Goal: Communication & Community: Ask a question

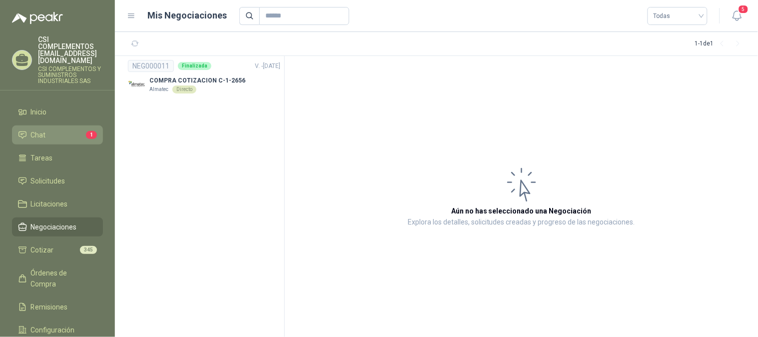
click at [57, 129] on li "Chat 1" at bounding box center [57, 134] width 79 height 11
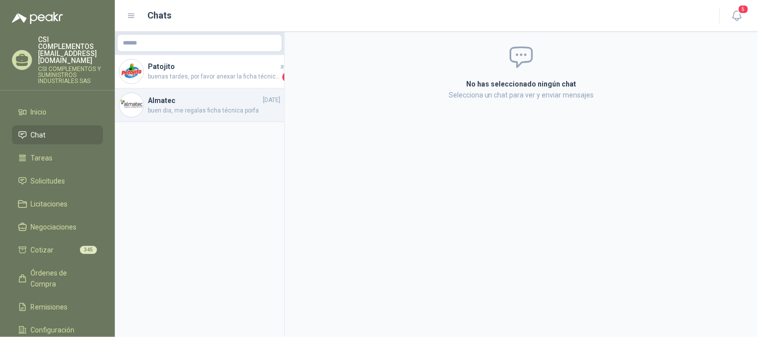
click at [206, 112] on span "buen dia, me regalas ficha técnica porfa" at bounding box center [214, 110] width 132 height 9
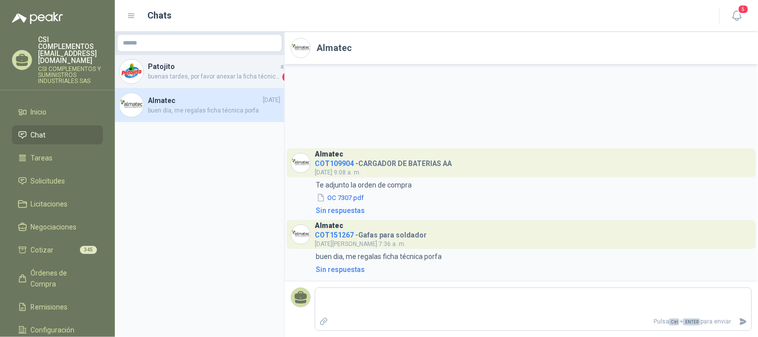
click at [201, 74] on span "buenas tardes, por favor anexar la ficha técnica de la estibadora que está coti…" at bounding box center [214, 77] width 132 height 10
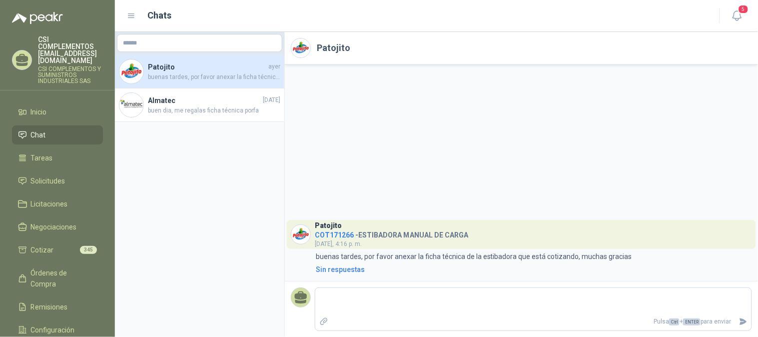
click at [45, 129] on li "Chat" at bounding box center [57, 134] width 79 height 11
